Goal: Information Seeking & Learning: Learn about a topic

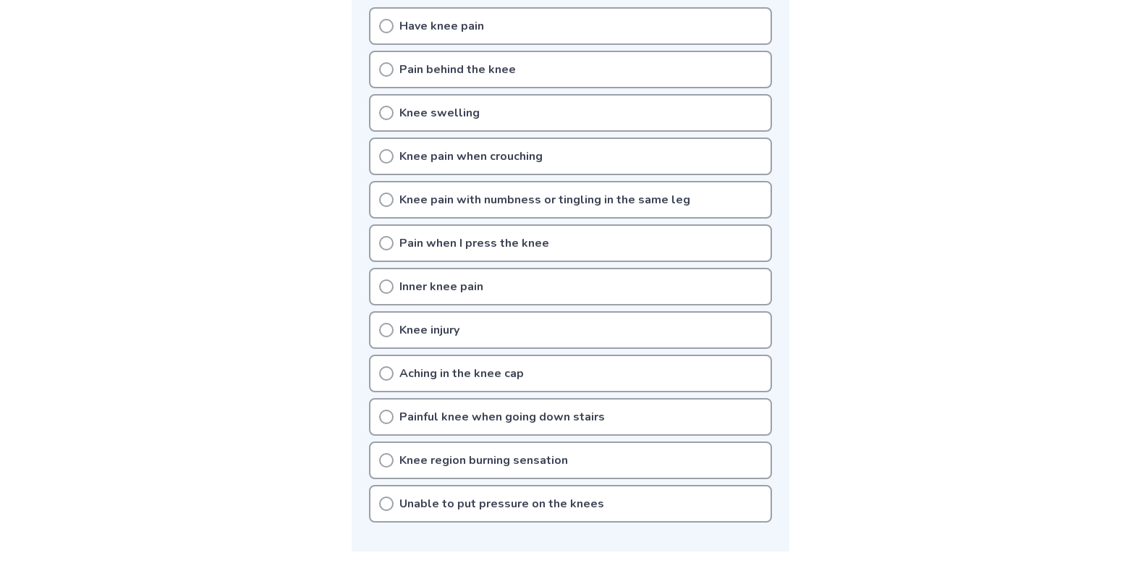
scroll to position [217, 0]
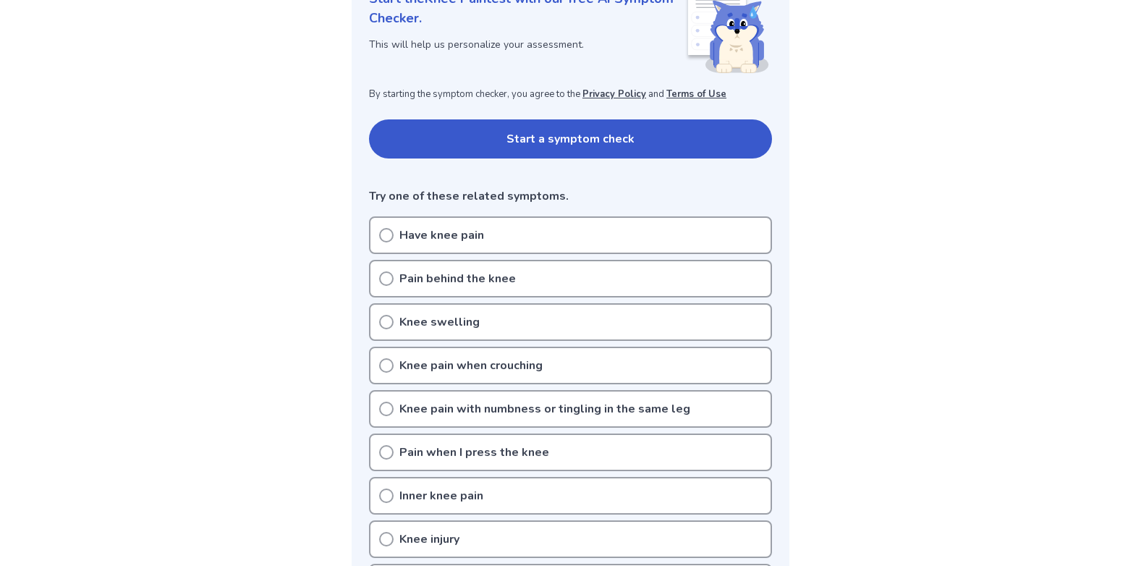
click at [498, 151] on button "Start a symptom check" at bounding box center [570, 138] width 403 height 39
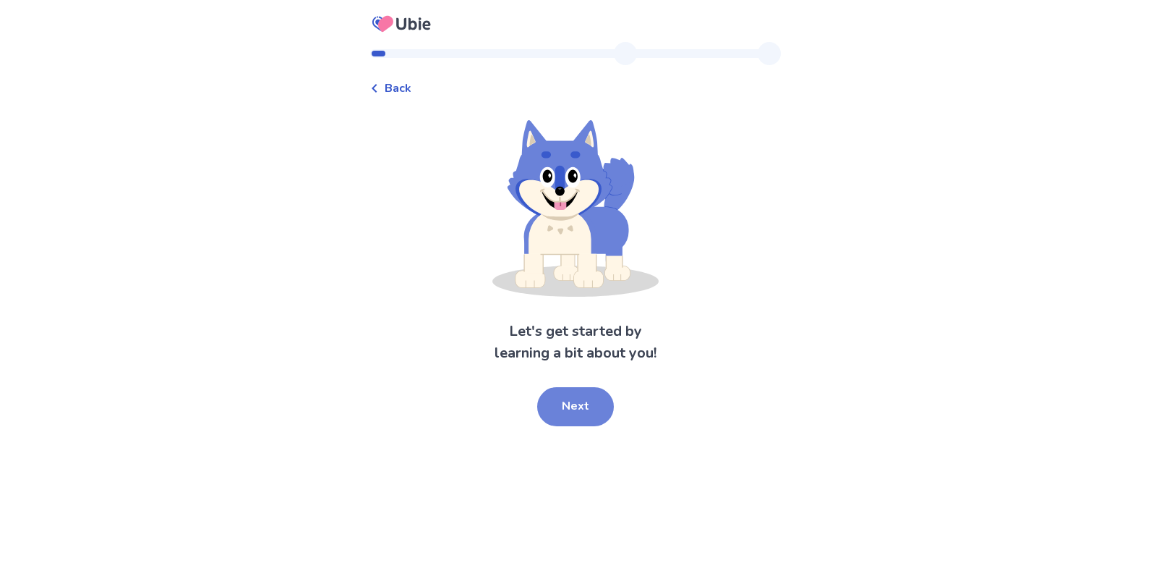
click at [587, 406] on button "Next" at bounding box center [575, 406] width 77 height 39
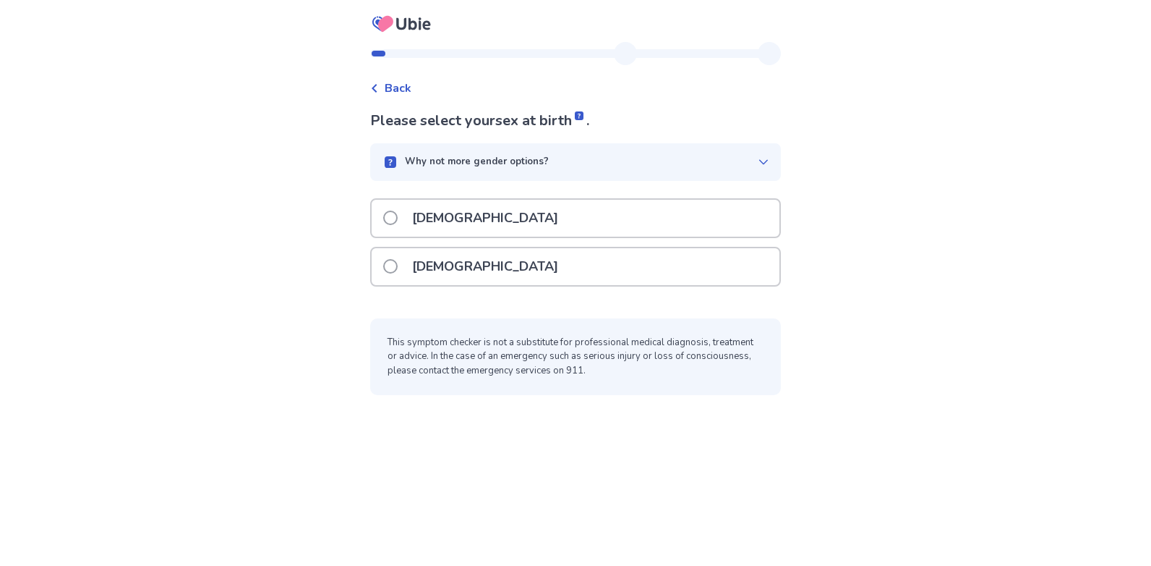
click at [480, 211] on div "Male" at bounding box center [576, 218] width 408 height 37
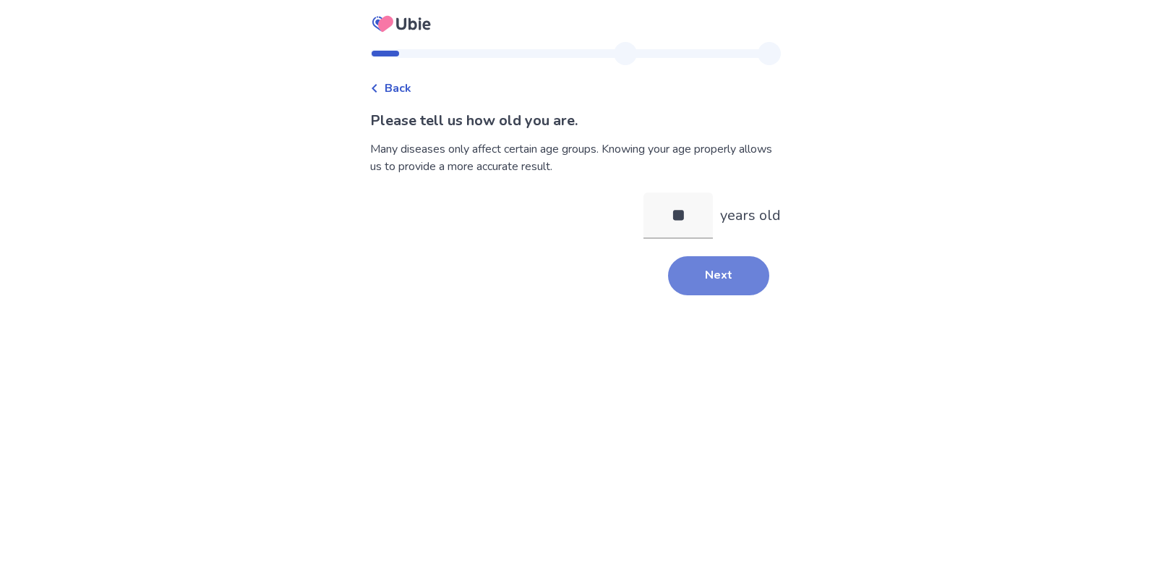
type input "**"
click at [705, 262] on button "Next" at bounding box center [718, 275] width 101 height 39
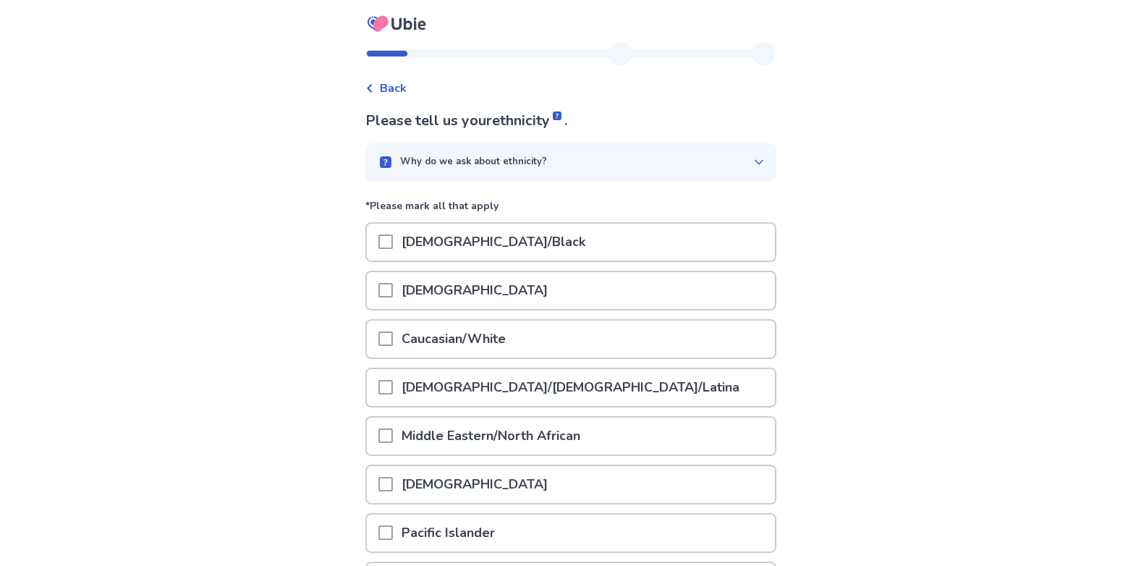
click at [401, 394] on p "Hispanic/Latino/Latina" at bounding box center [570, 387] width 355 height 37
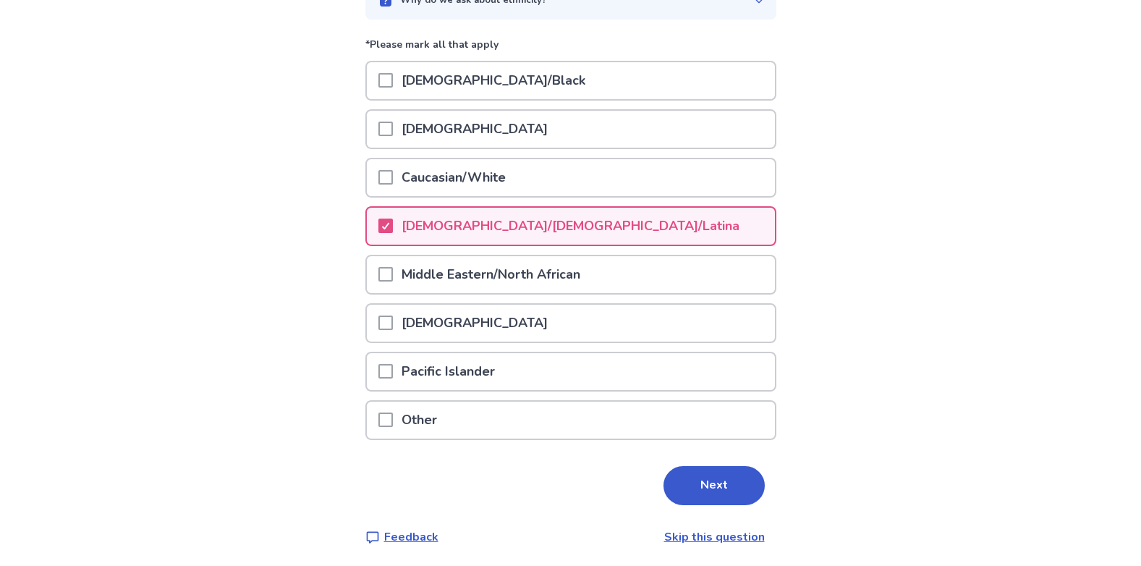
scroll to position [164, 0]
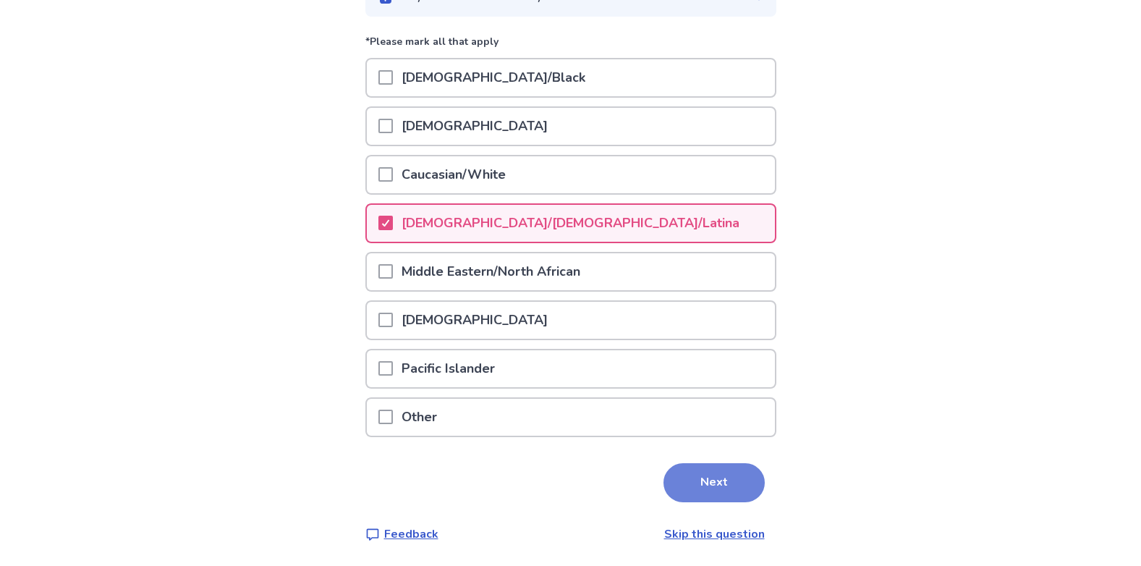
click at [712, 485] on button "Next" at bounding box center [713, 482] width 101 height 39
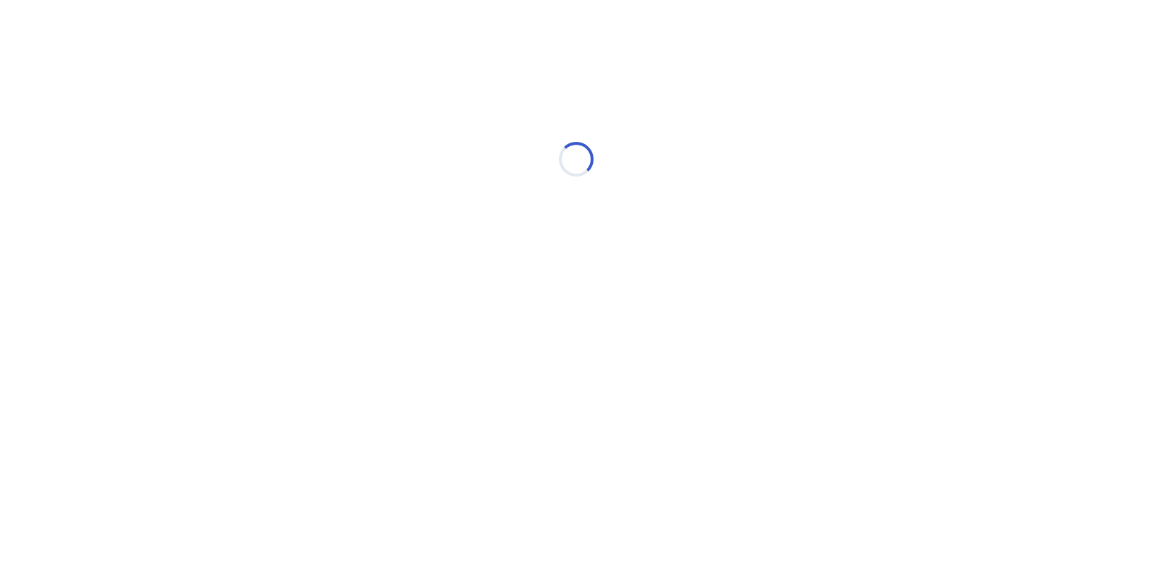
scroll to position [0, 0]
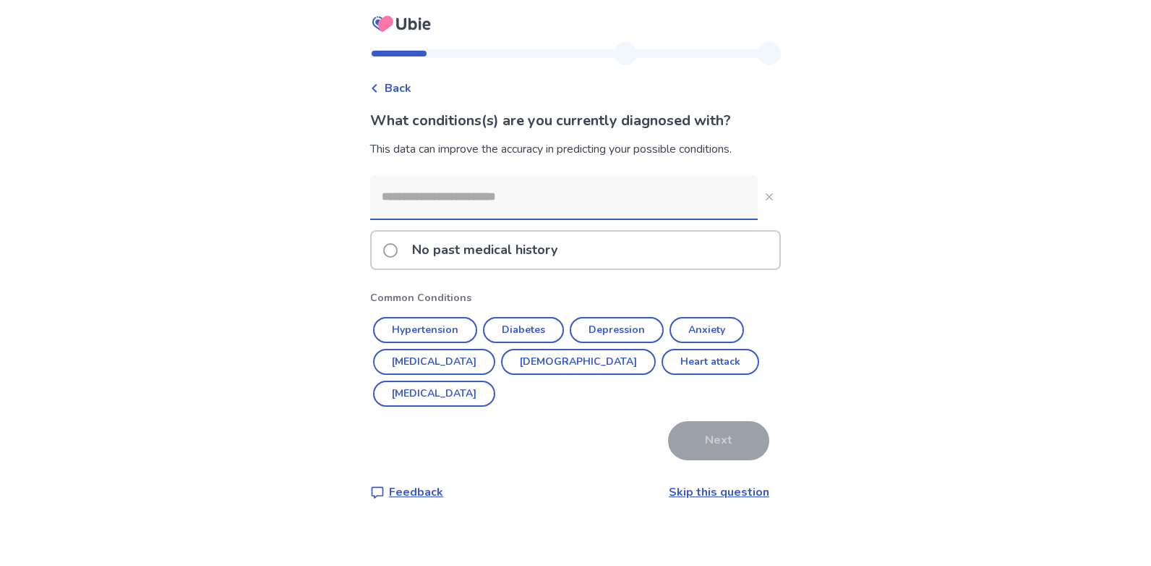
click at [394, 256] on span at bounding box center [390, 250] width 14 height 14
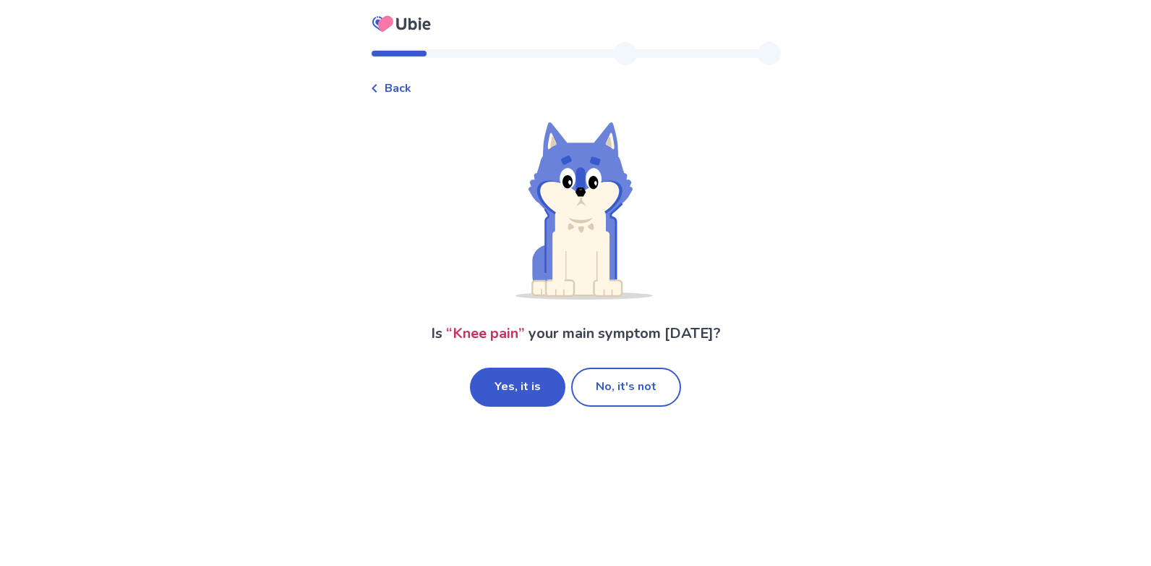
click at [534, 395] on button "Yes, it is" at bounding box center [517, 386] width 95 height 39
